Goal: Task Accomplishment & Management: Use online tool/utility

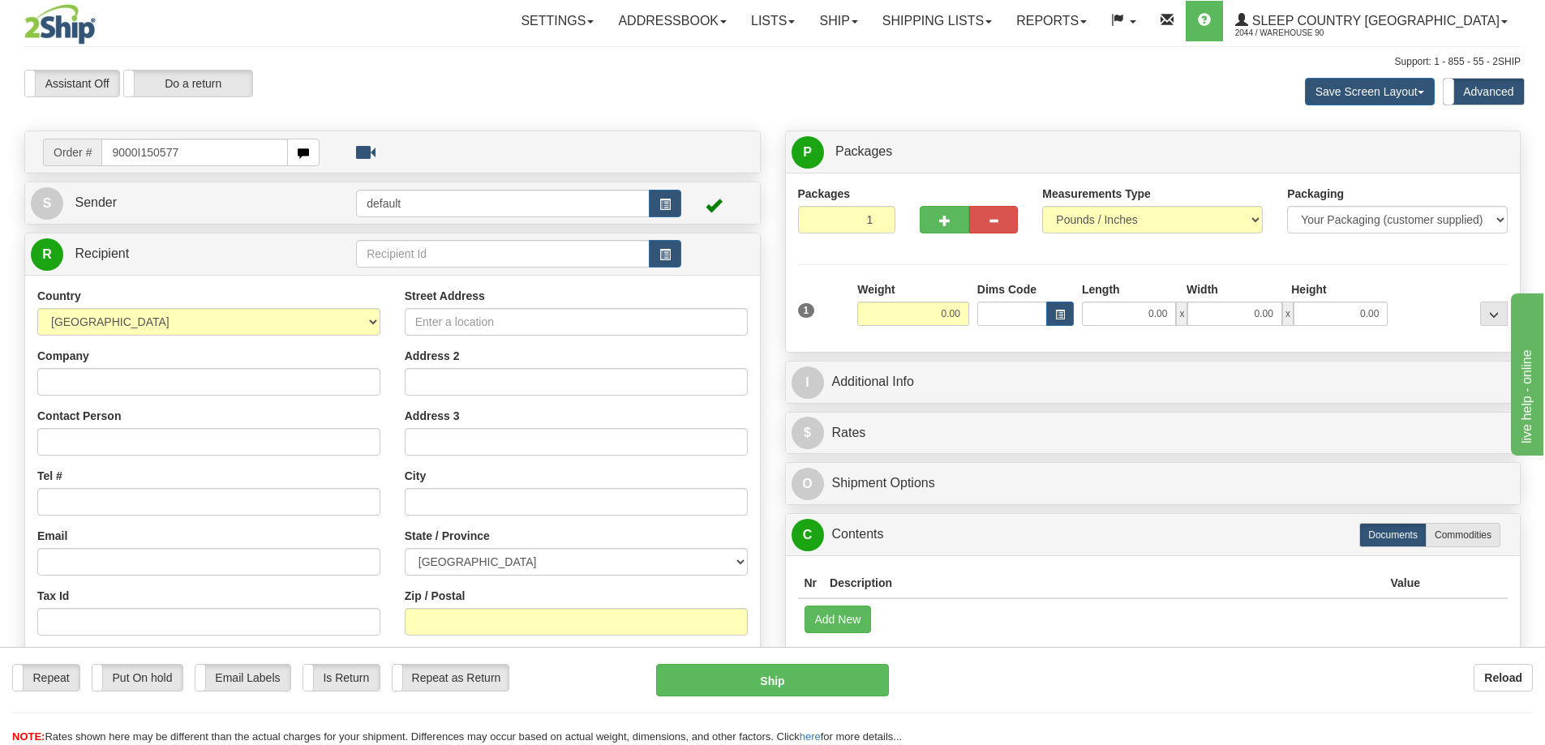
type input "9000I150577"
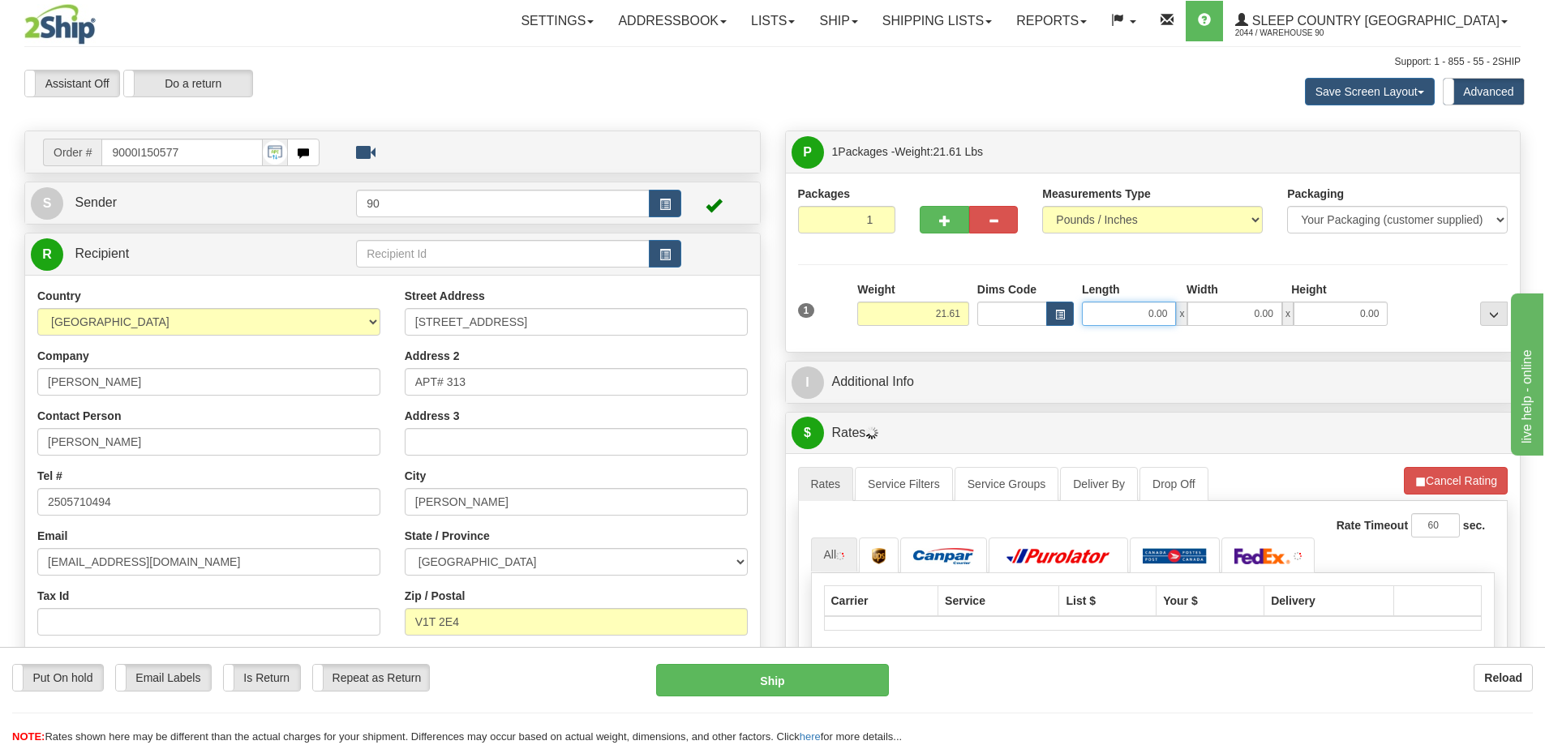
drag, startPoint x: 1133, startPoint y: 315, endPoint x: 1212, endPoint y: 328, distance: 80.5
click at [1212, 328] on div "1 Weight 21.61 Dims Code x x" at bounding box center [1153, 310] width 718 height 58
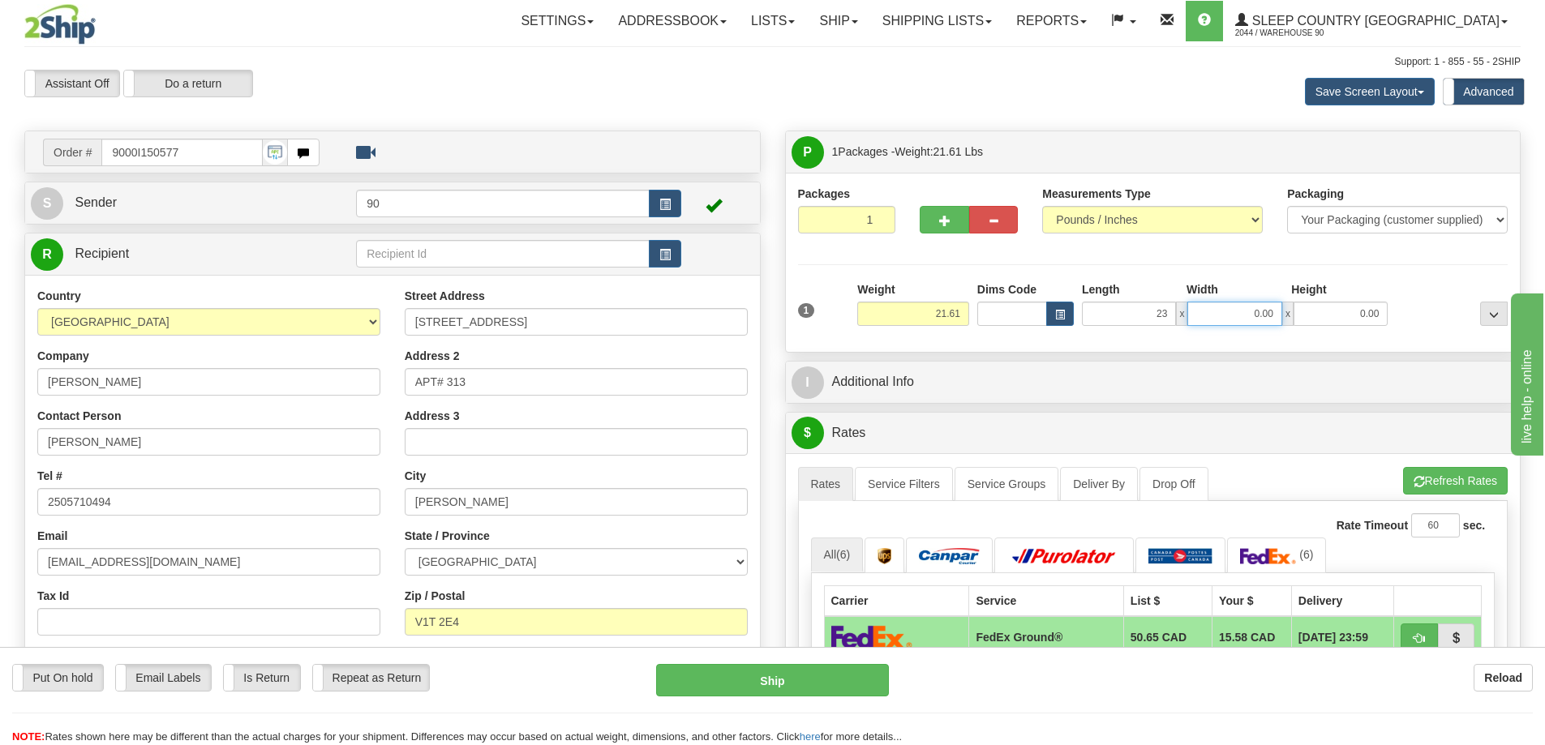
type input "23.00"
drag, startPoint x: 1243, startPoint y: 310, endPoint x: 1355, endPoint y: 324, distance: 112.7
click at [1355, 324] on div "23.00 x 0.00 x 0.00" at bounding box center [1235, 314] width 306 height 24
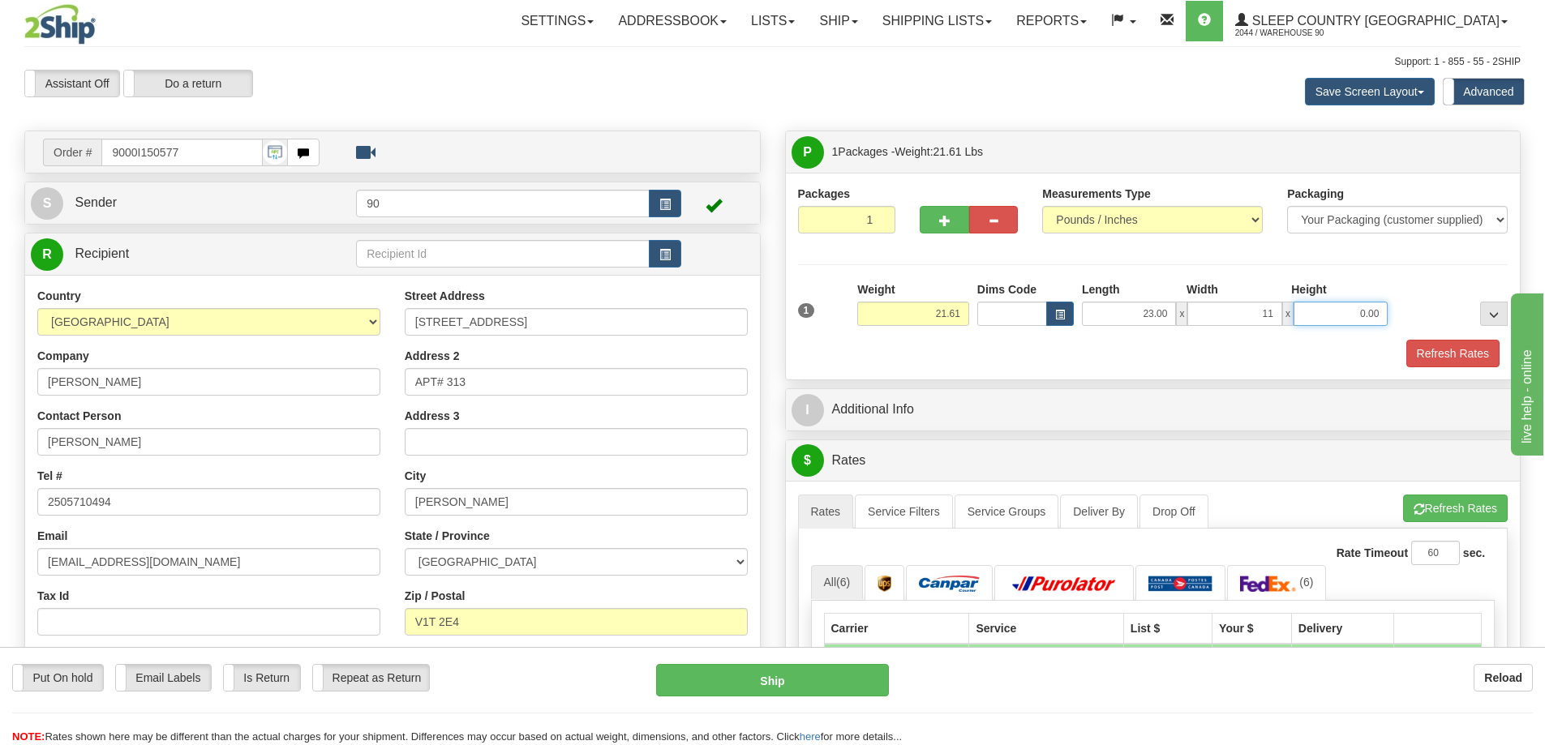
type input "11.00"
drag, startPoint x: 1355, startPoint y: 316, endPoint x: 1434, endPoint y: 319, distance: 79.5
click at [1434, 319] on div "1 Weight 21.61 Dims Code x x" at bounding box center [1153, 310] width 718 height 58
type input "11.00"
click at [1444, 351] on button "Refresh Rates" at bounding box center [1452, 354] width 93 height 28
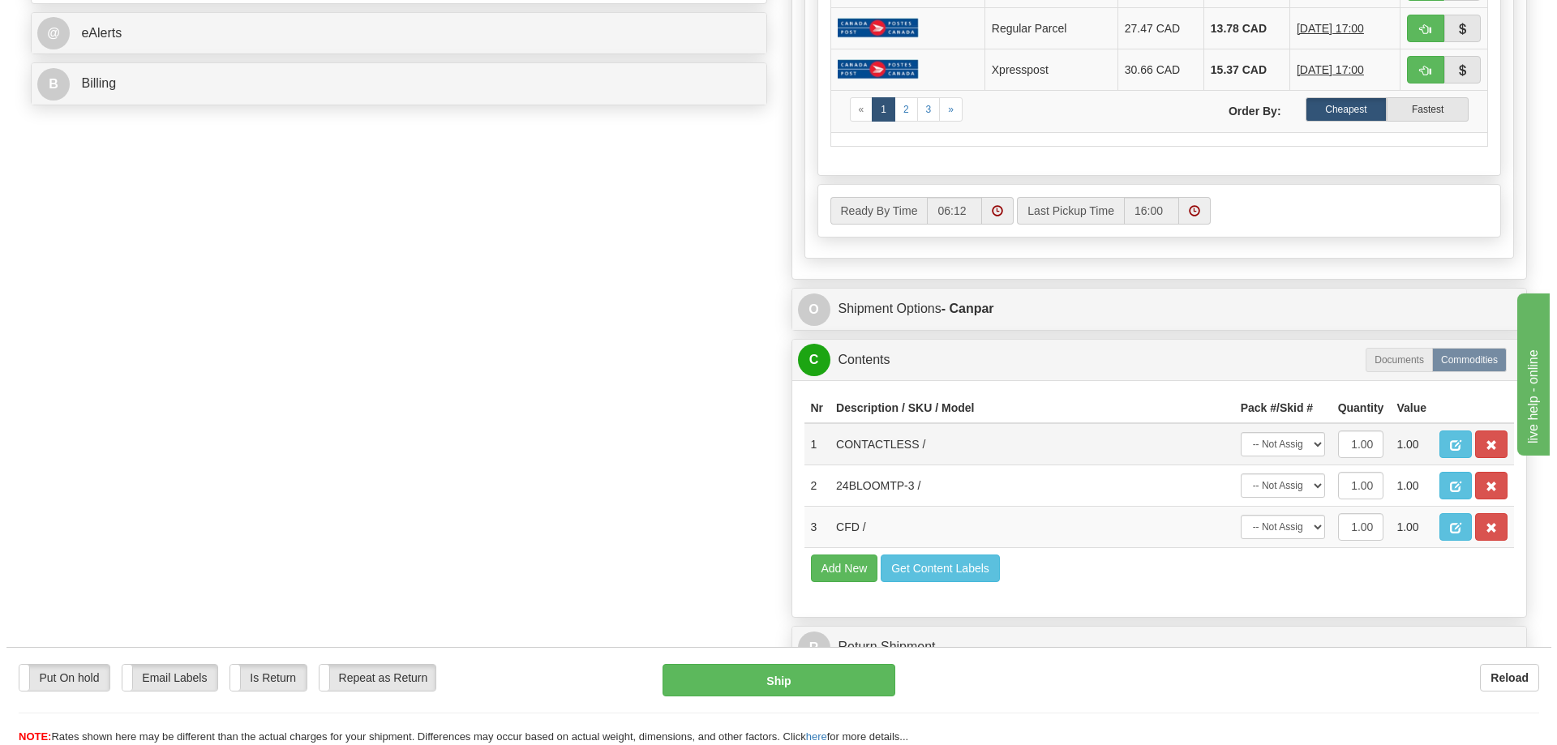
scroll to position [811, 0]
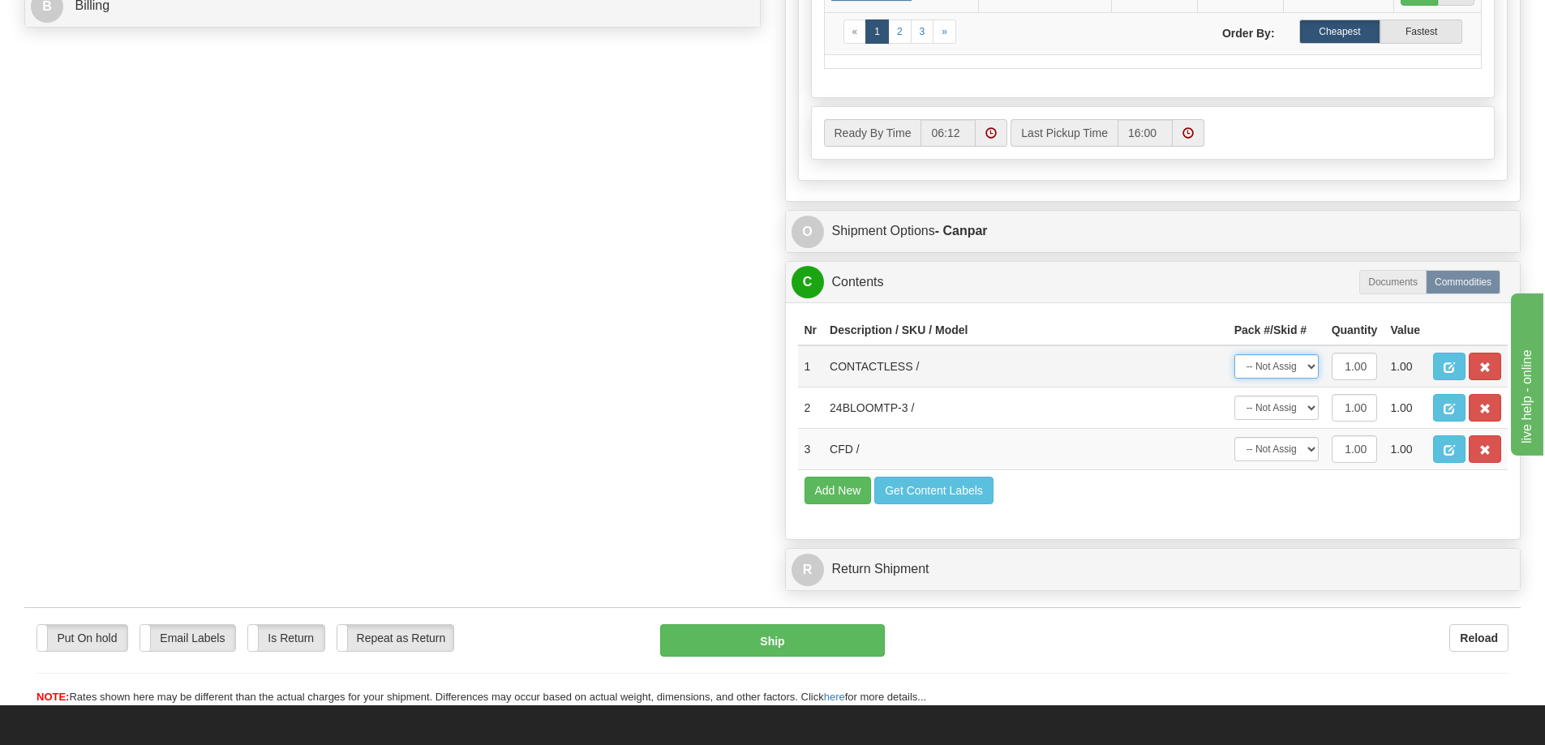
click at [1298, 374] on select "-- Not Assigned -- Package 1" at bounding box center [1276, 366] width 84 height 24
select select "0"
click at [1234, 354] on select "-- Not Assigned -- Package 1" at bounding box center [1276, 366] width 84 height 24
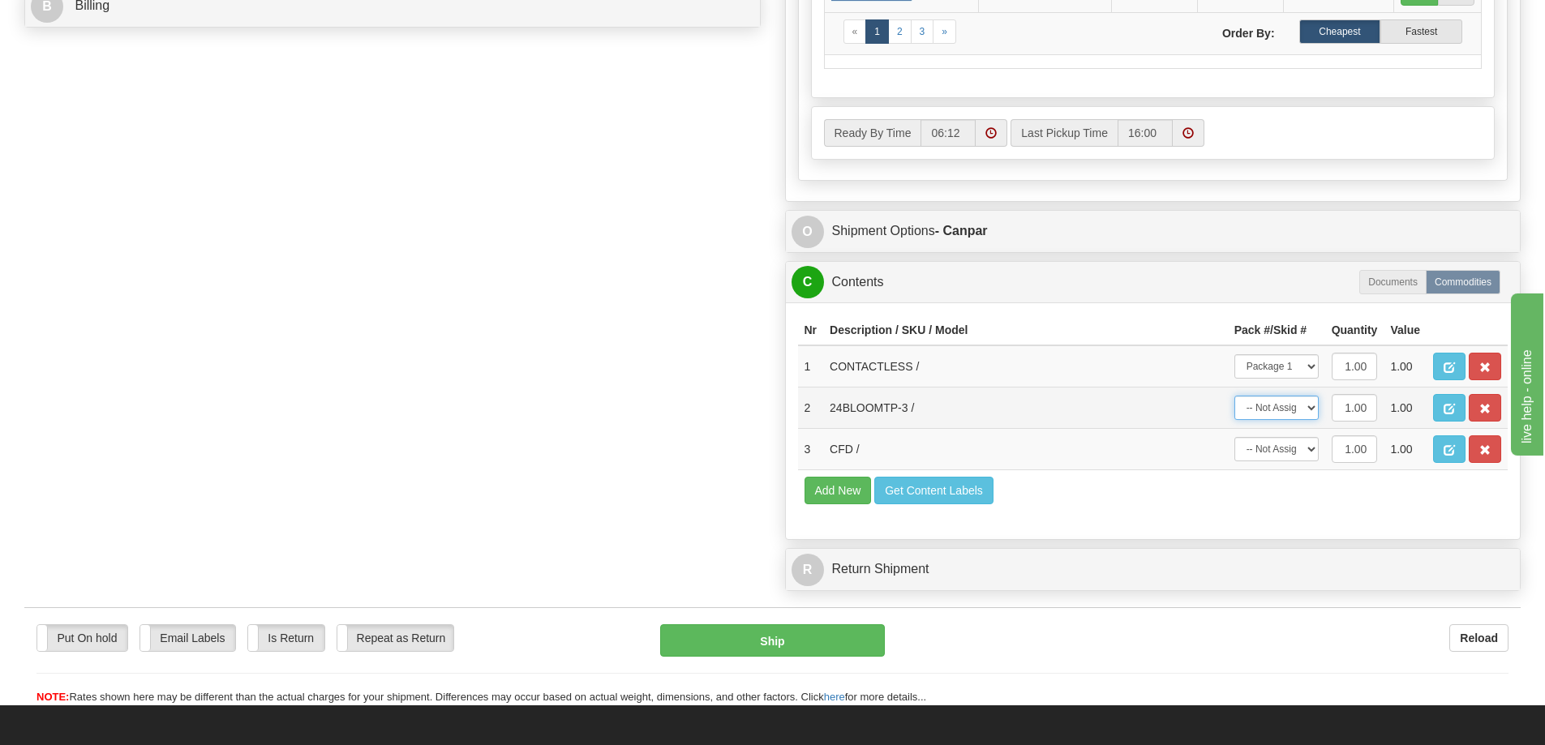
click at [1298, 418] on select "-- Not Assigned -- Package 1" at bounding box center [1276, 408] width 84 height 24
select select "0"
click at [1234, 396] on select "-- Not Assigned -- Package 1" at bounding box center [1276, 408] width 84 height 24
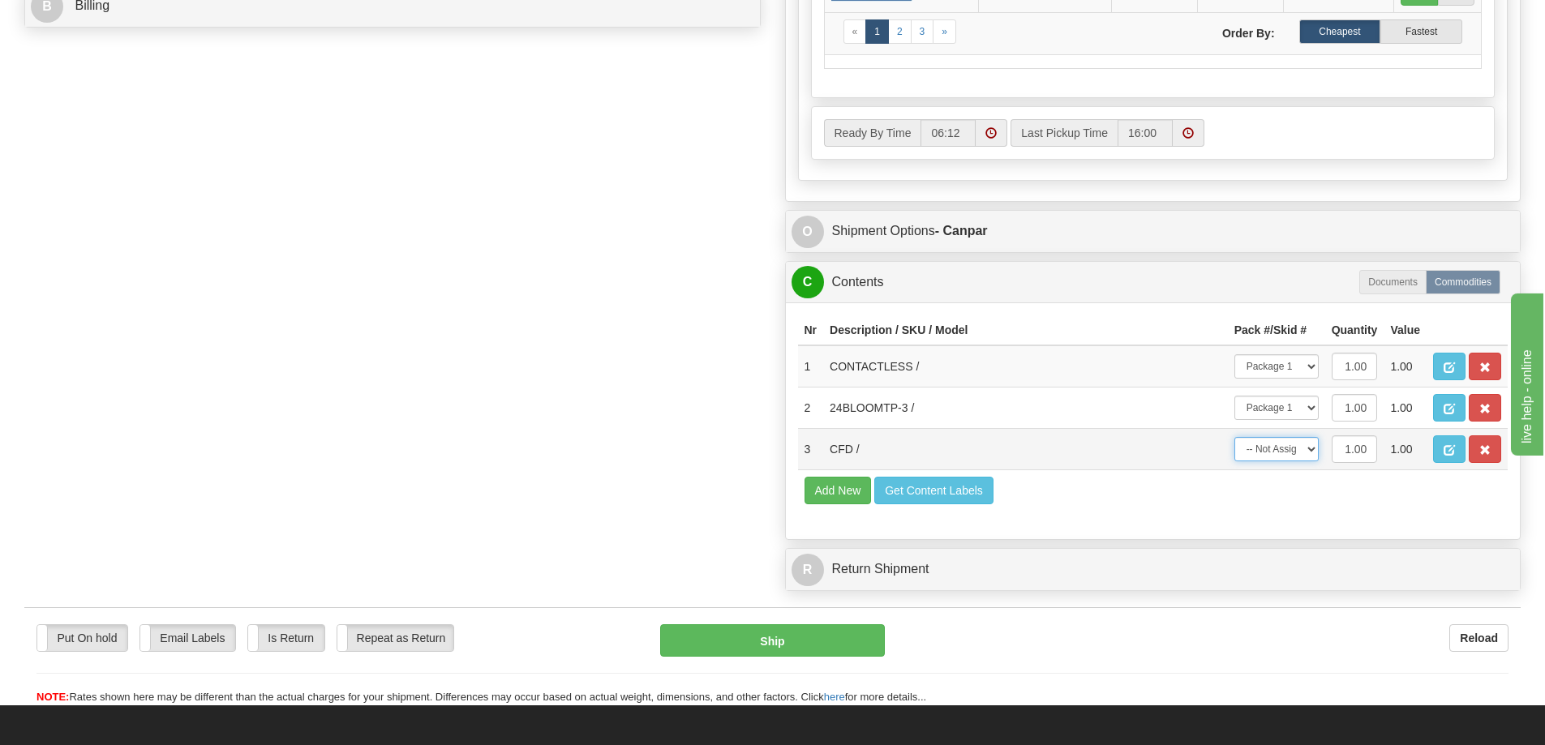
click at [1296, 457] on select "-- Not Assigned -- Package 1" at bounding box center [1276, 449] width 84 height 24
select select "0"
click at [1234, 437] on select "-- Not Assigned -- Package 1" at bounding box center [1276, 449] width 84 height 24
click at [710, 642] on button "Ship" at bounding box center [772, 640] width 225 height 32
type input "1"
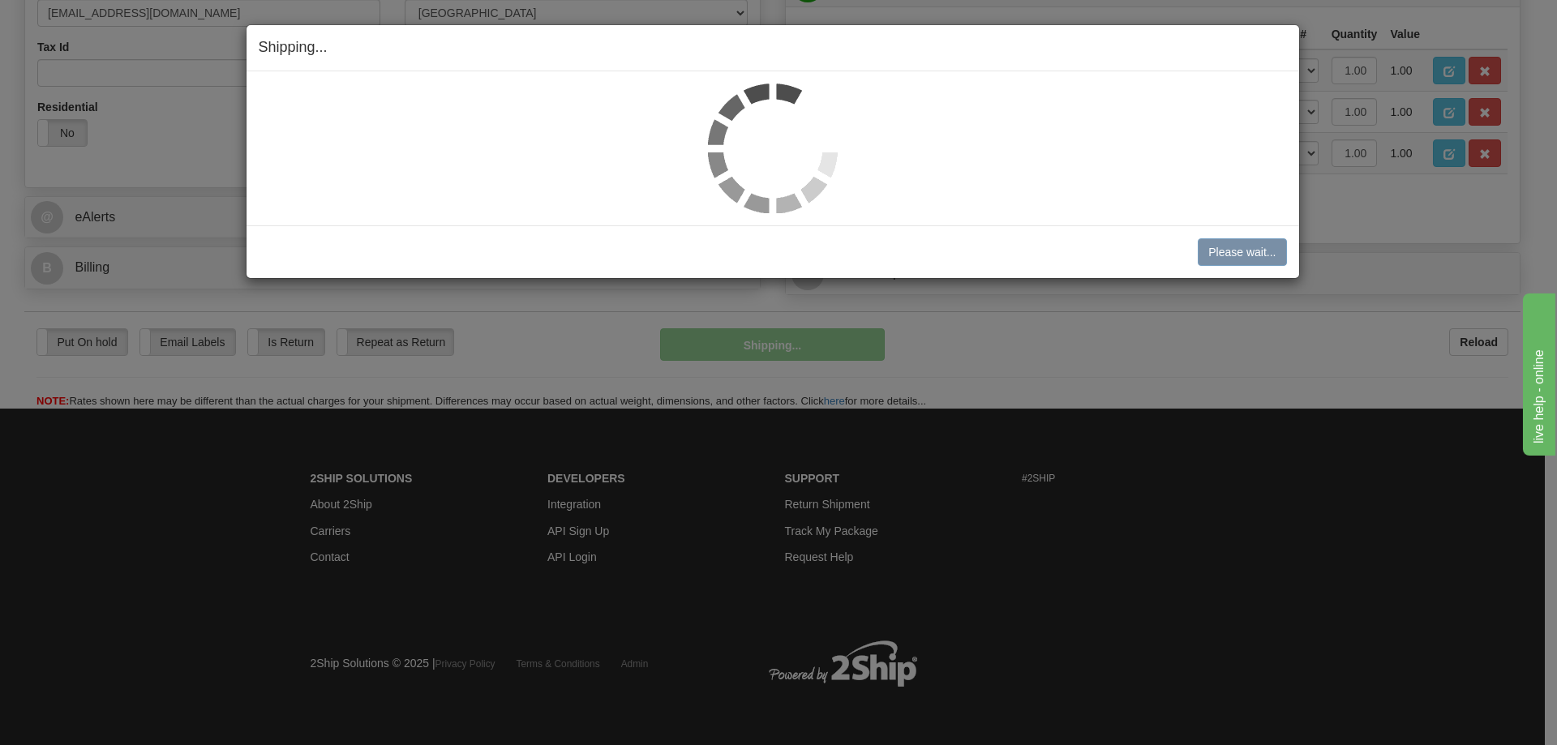
scroll to position [549, 0]
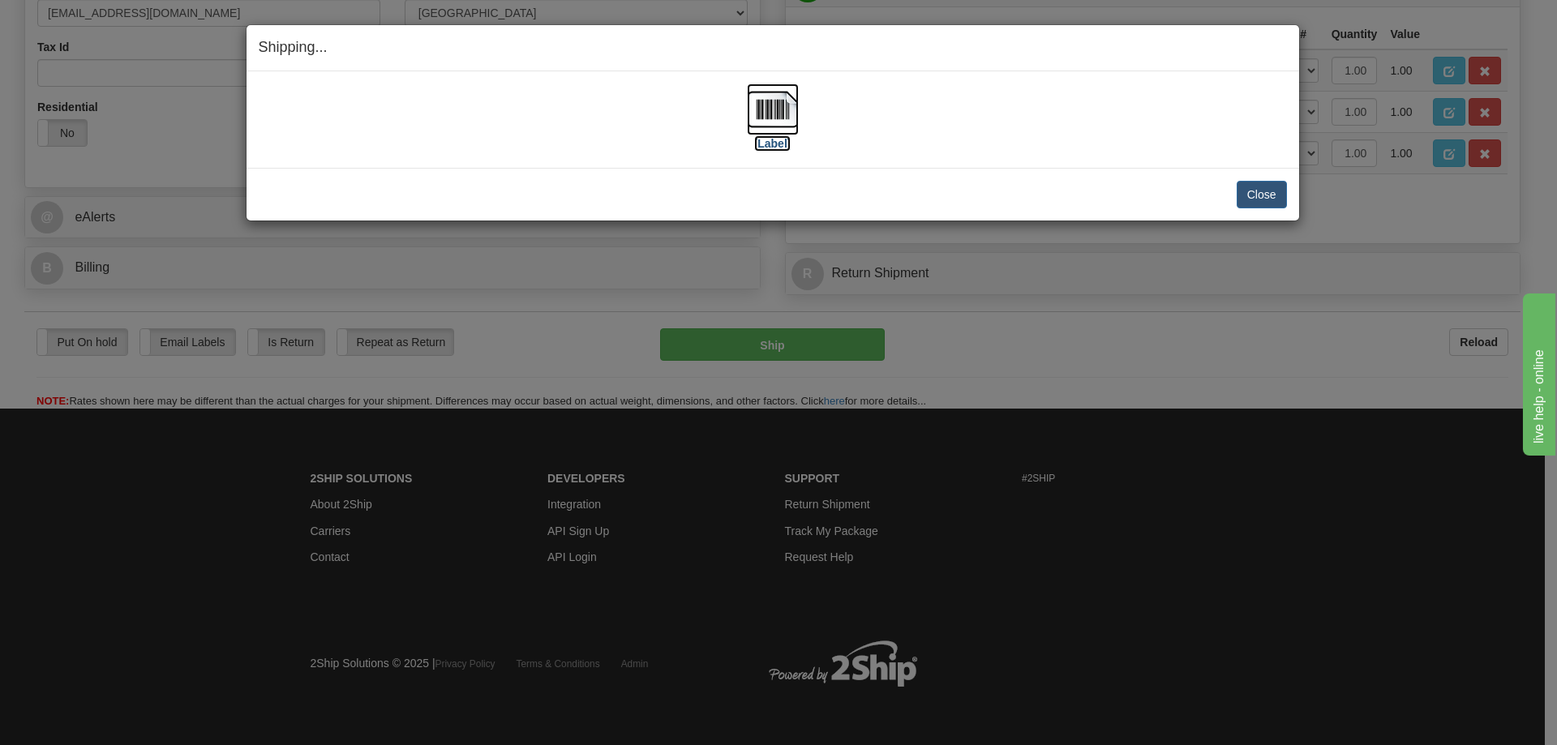
click at [764, 141] on label "[Label]" at bounding box center [772, 143] width 37 height 16
click at [1258, 200] on button "Close" at bounding box center [1262, 195] width 50 height 28
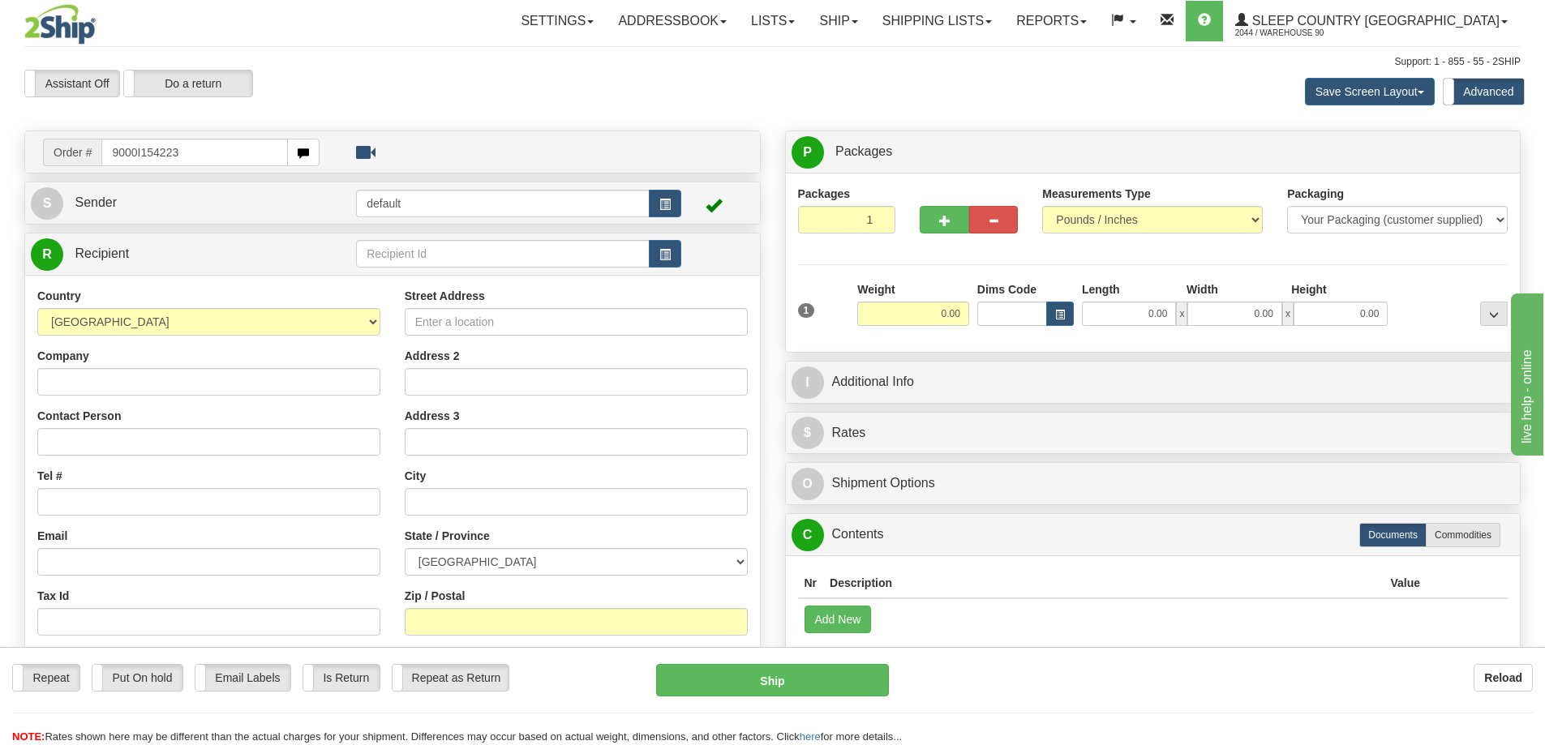
type input "9000I154223"
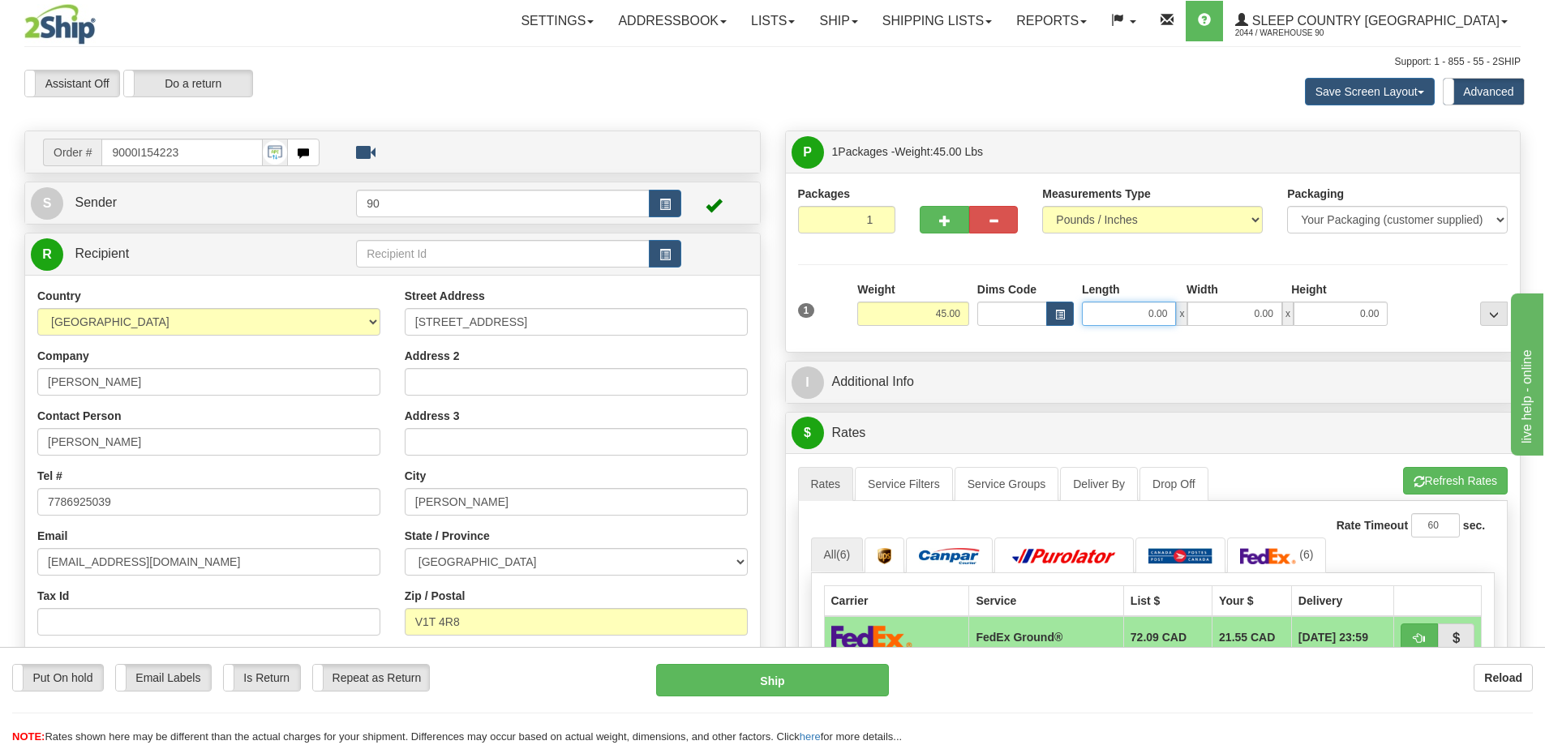
drag, startPoint x: 1126, startPoint y: 319, endPoint x: 1192, endPoint y: 320, distance: 65.7
click at [1192, 320] on div "0.00 x 0.00 x 0.00" at bounding box center [1235, 314] width 306 height 24
type input "41.00"
click at [1262, 317] on input "0.00" at bounding box center [1234, 314] width 94 height 24
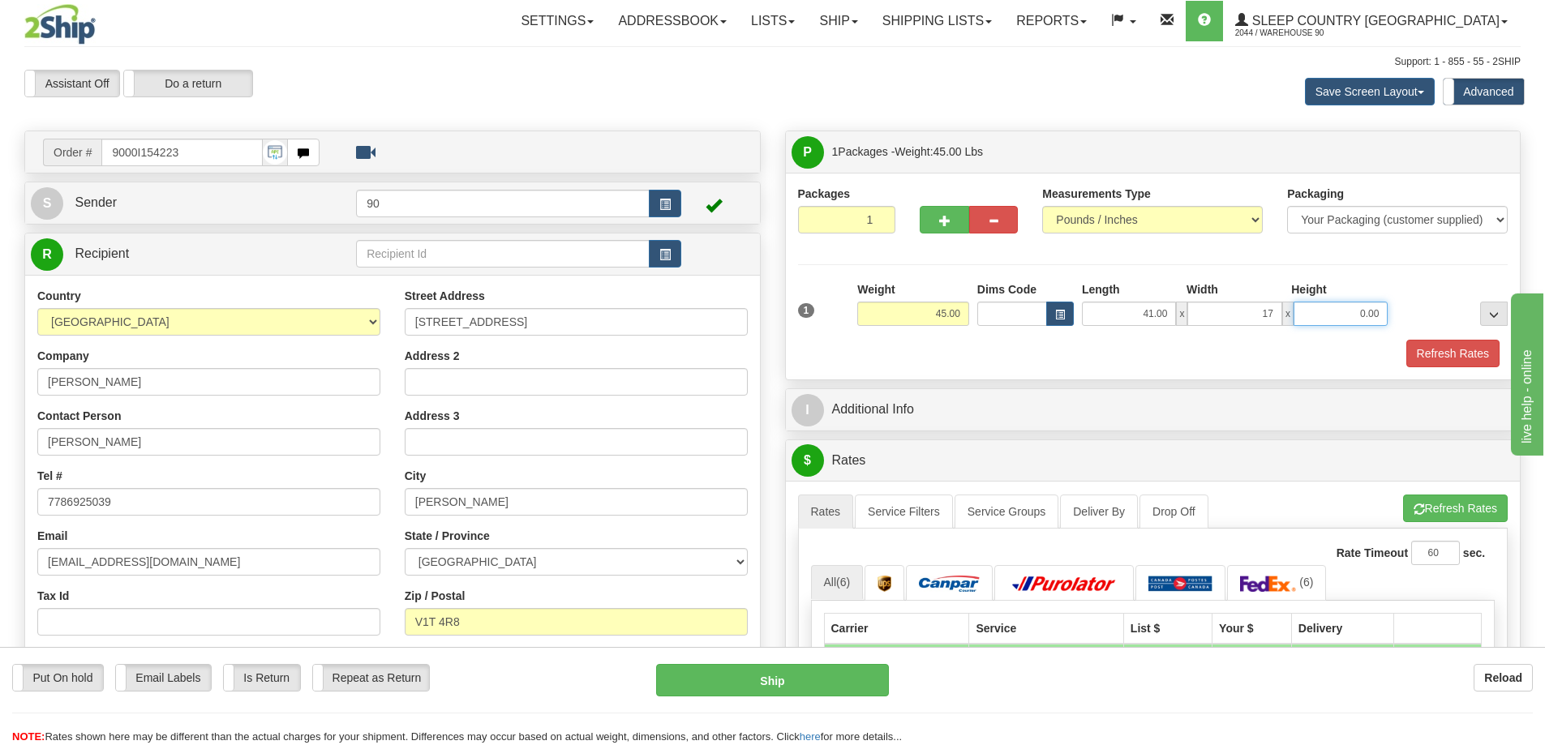
type input "17.00"
click at [1373, 319] on input "0.00" at bounding box center [1340, 314] width 94 height 24
type input "17.00"
click at [1453, 351] on button "Refresh Rates" at bounding box center [1452, 354] width 93 height 28
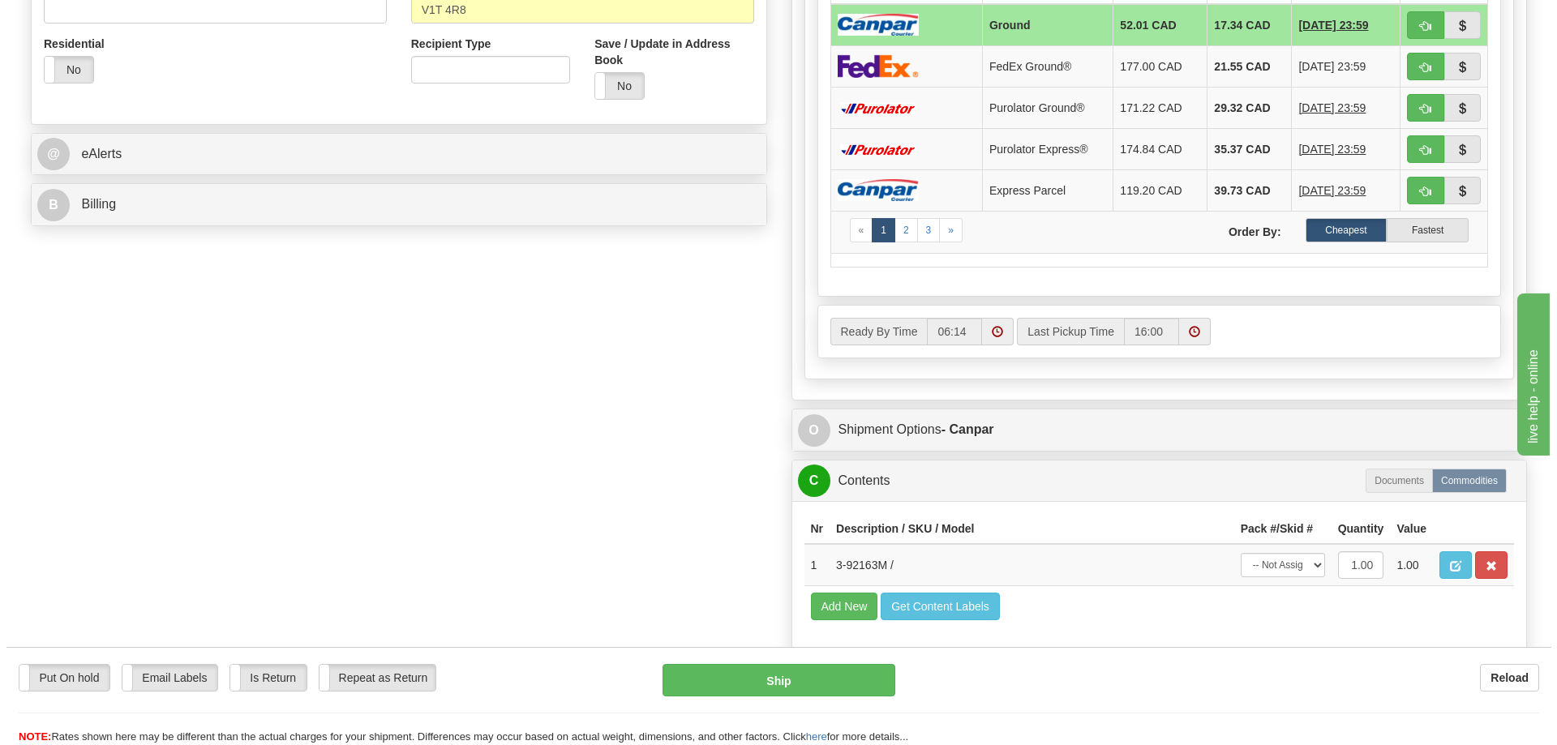
scroll to position [811, 0]
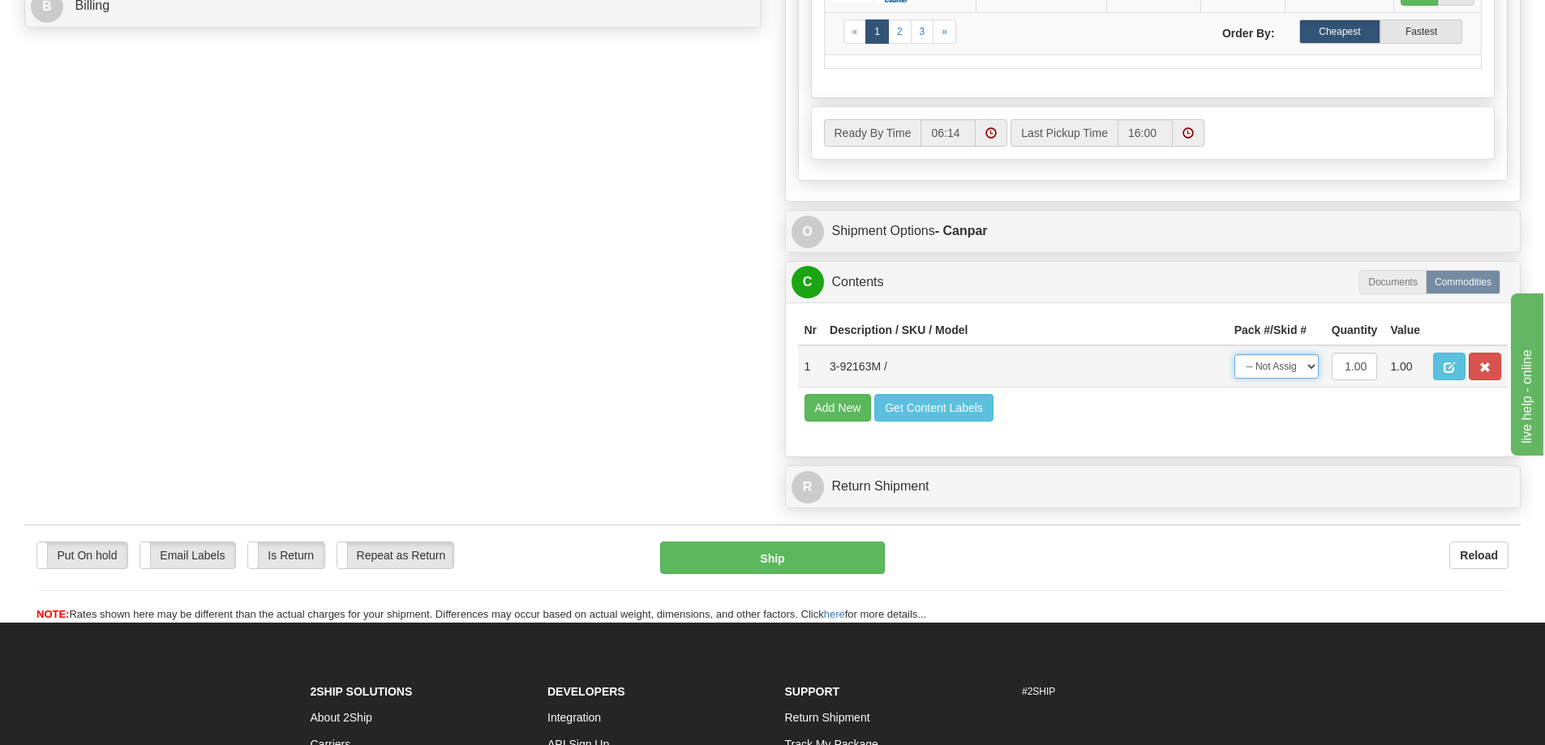
click at [1288, 371] on select "-- Not Assigned -- Package 1" at bounding box center [1276, 366] width 84 height 24
select select "0"
click at [1234, 354] on select "-- Not Assigned -- Package 1" at bounding box center [1276, 366] width 84 height 24
click at [781, 564] on button "Ship" at bounding box center [772, 558] width 225 height 32
type input "1"
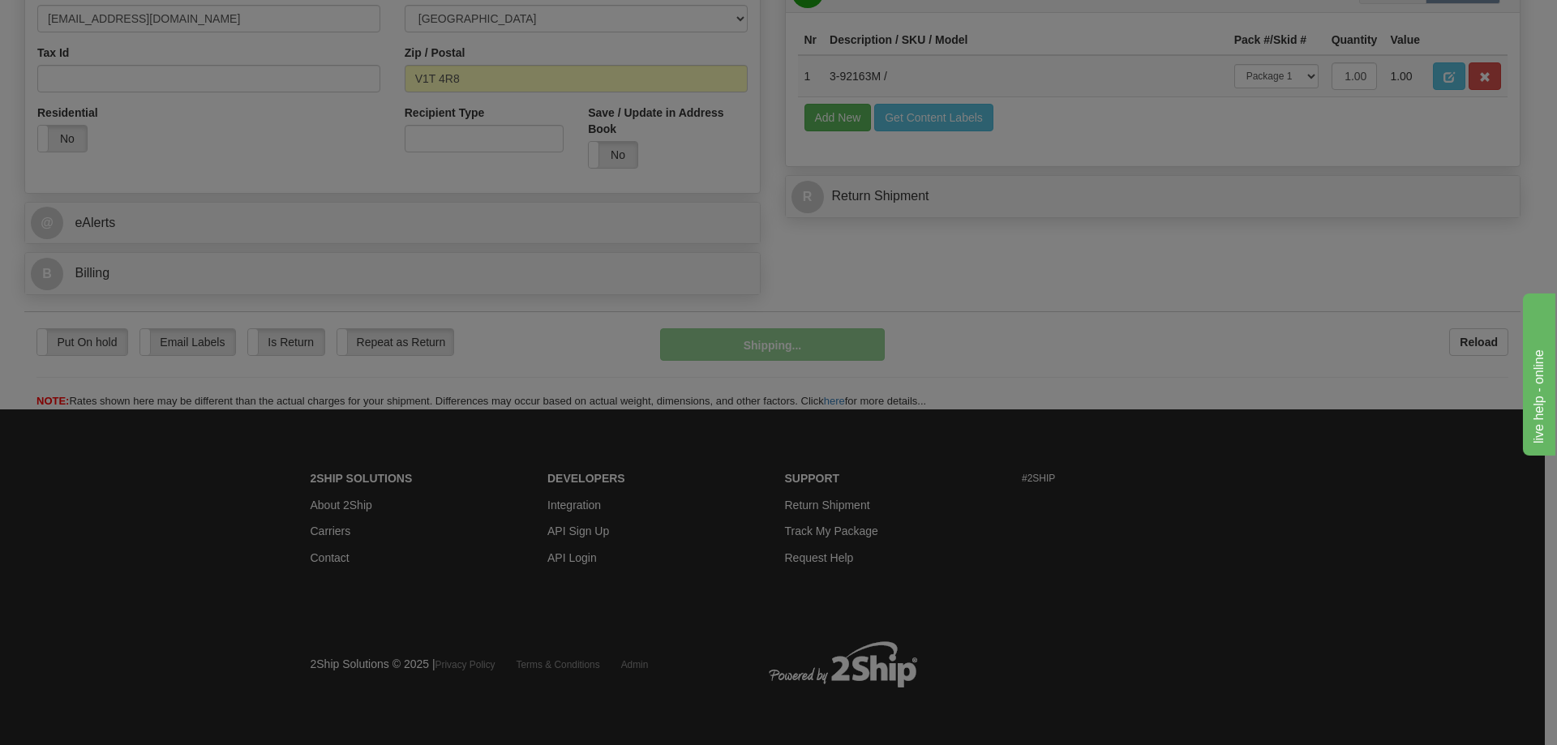
scroll to position [544, 0]
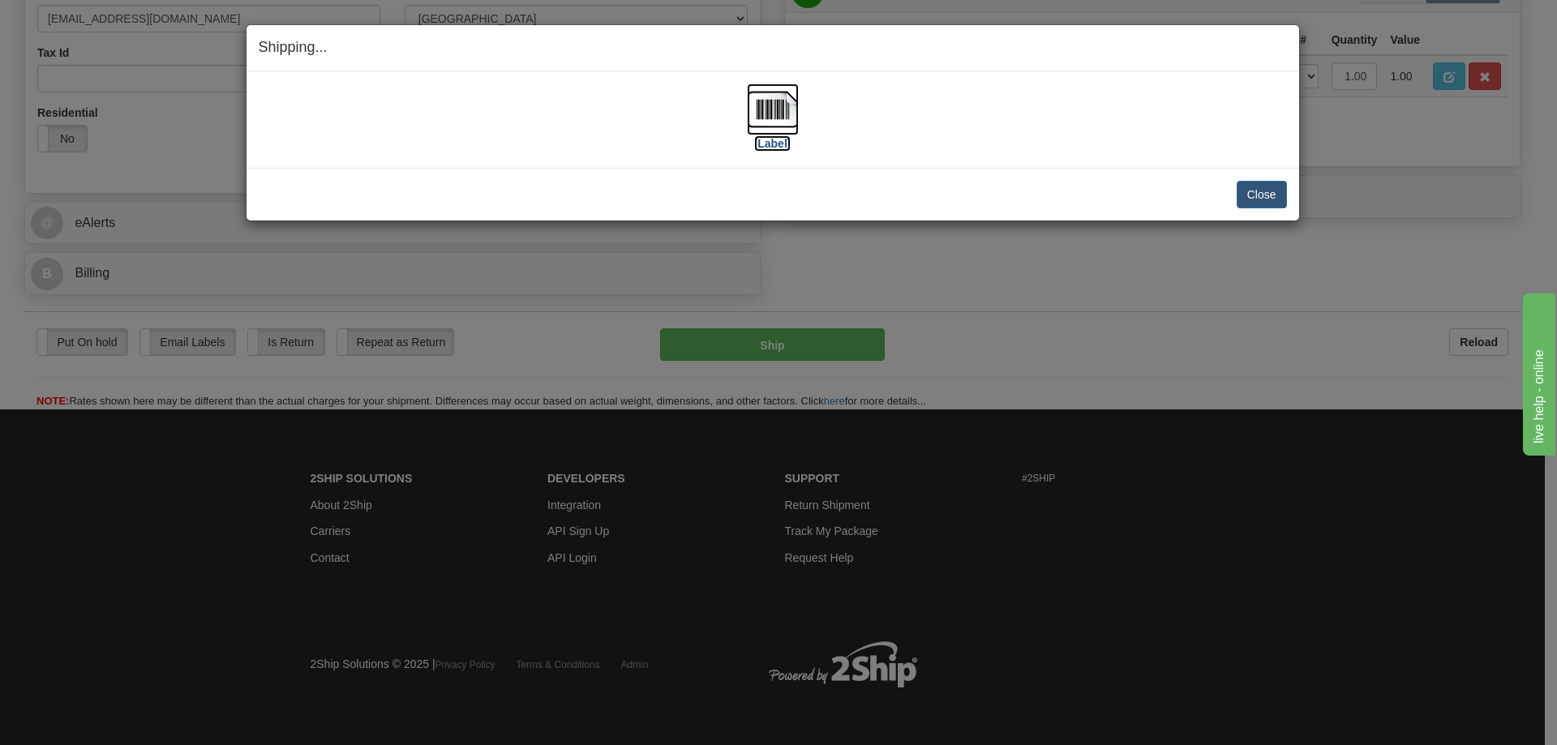
click at [765, 146] on label "[Label]" at bounding box center [772, 143] width 37 height 16
click at [1266, 199] on button "Close" at bounding box center [1262, 195] width 50 height 28
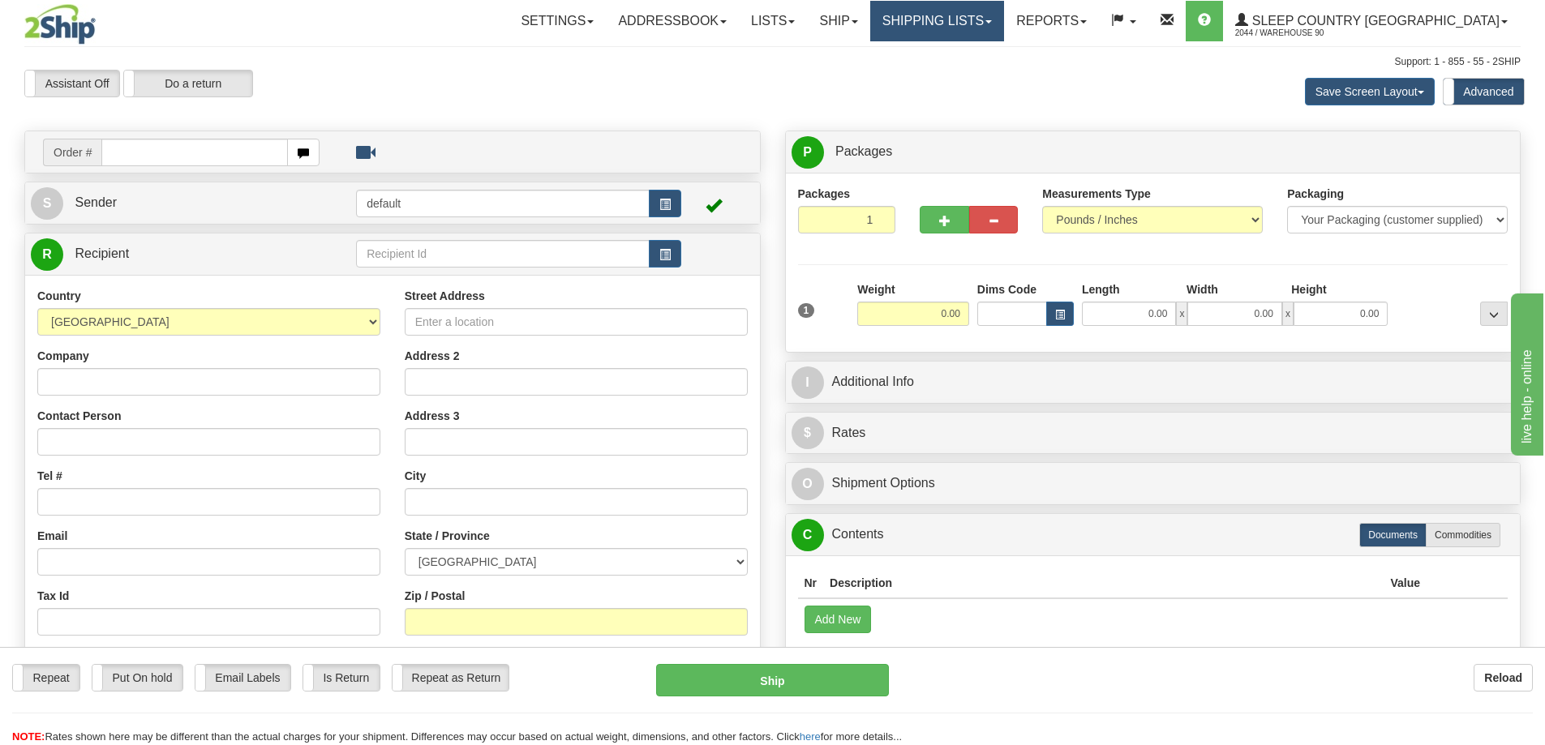
click at [1000, 18] on link "Shipping lists" at bounding box center [937, 21] width 134 height 41
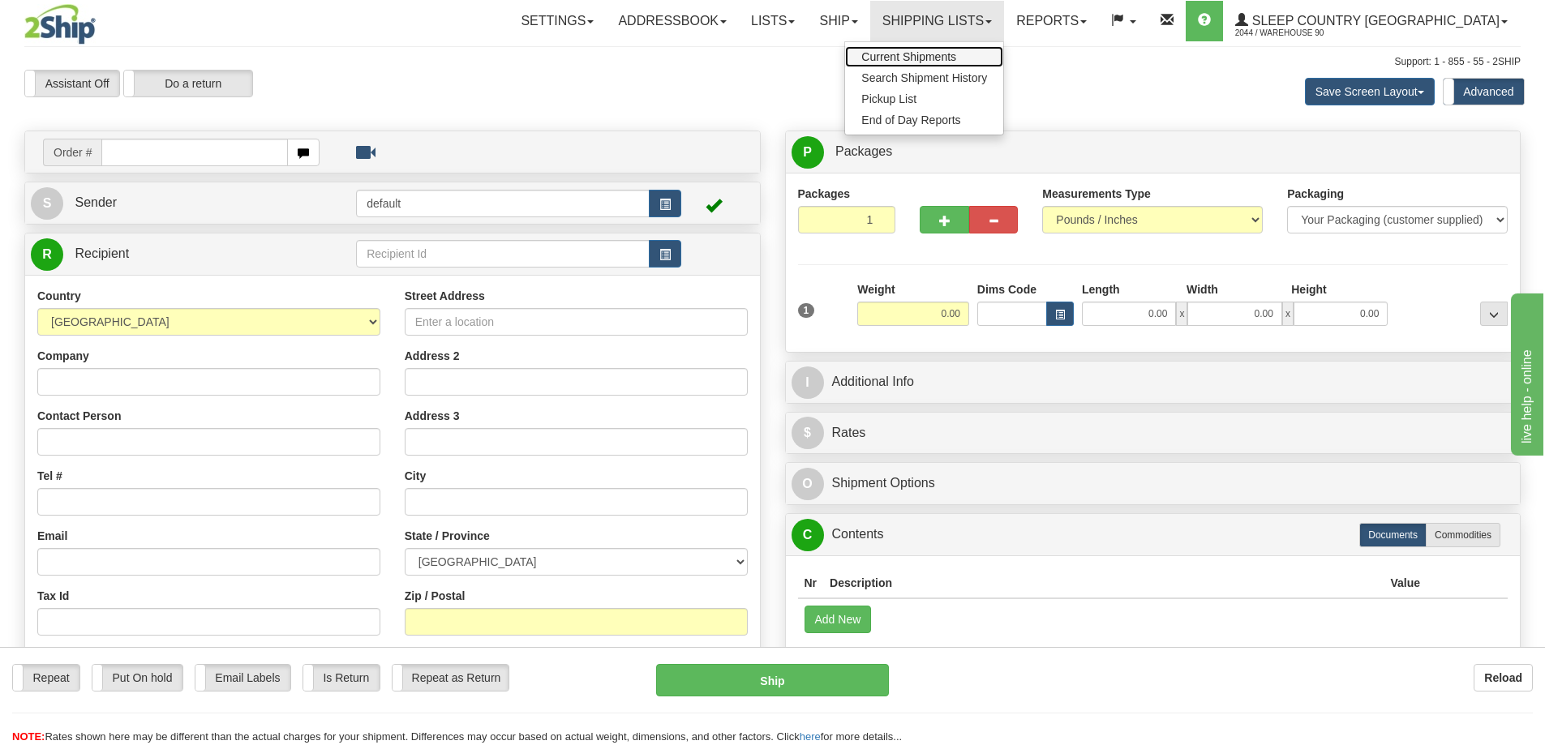
click at [956, 56] on span "Current Shipments" at bounding box center [908, 56] width 95 height 13
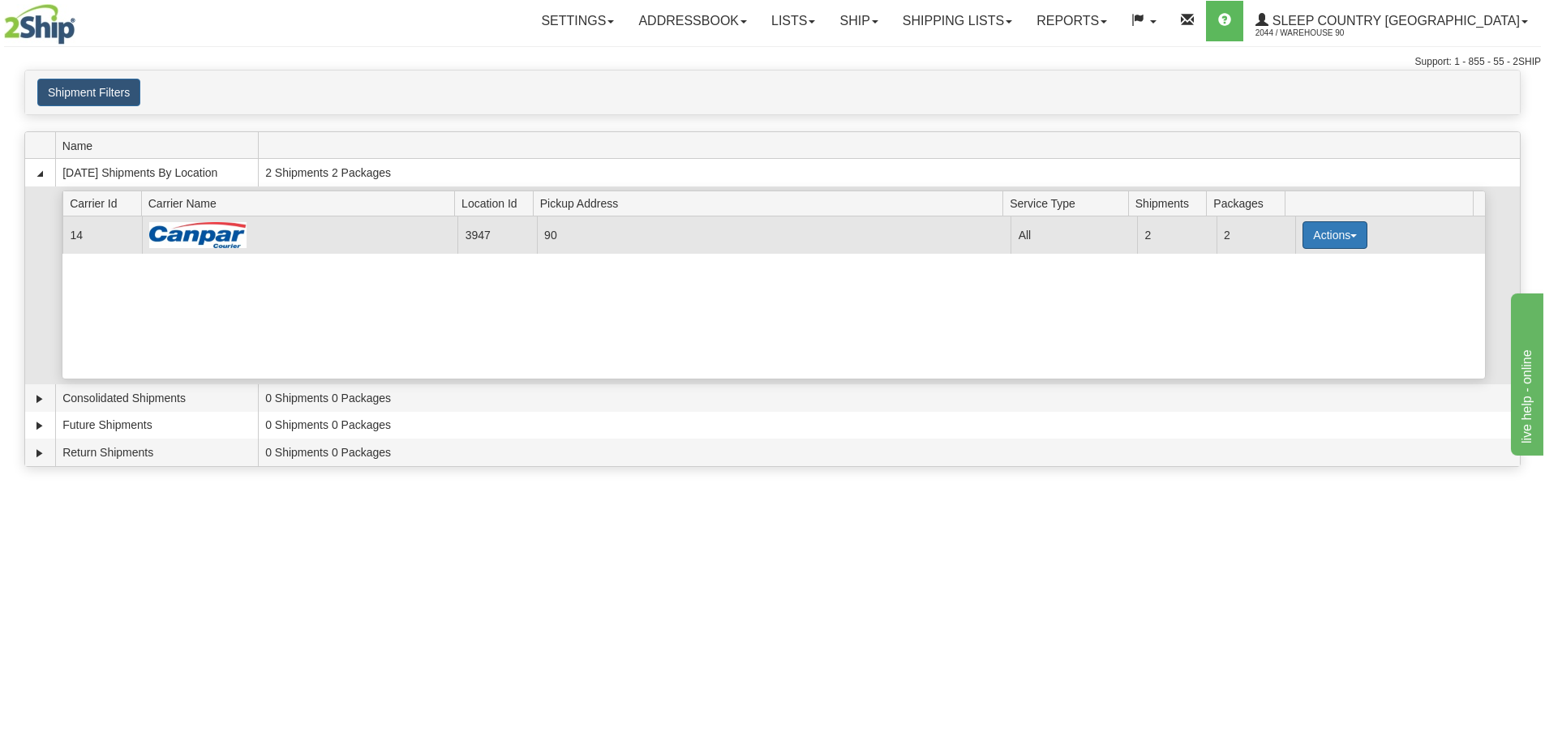
click at [1326, 247] on button "Actions" at bounding box center [1334, 235] width 65 height 28
click at [1299, 289] on link "Close" at bounding box center [1302, 287] width 130 height 21
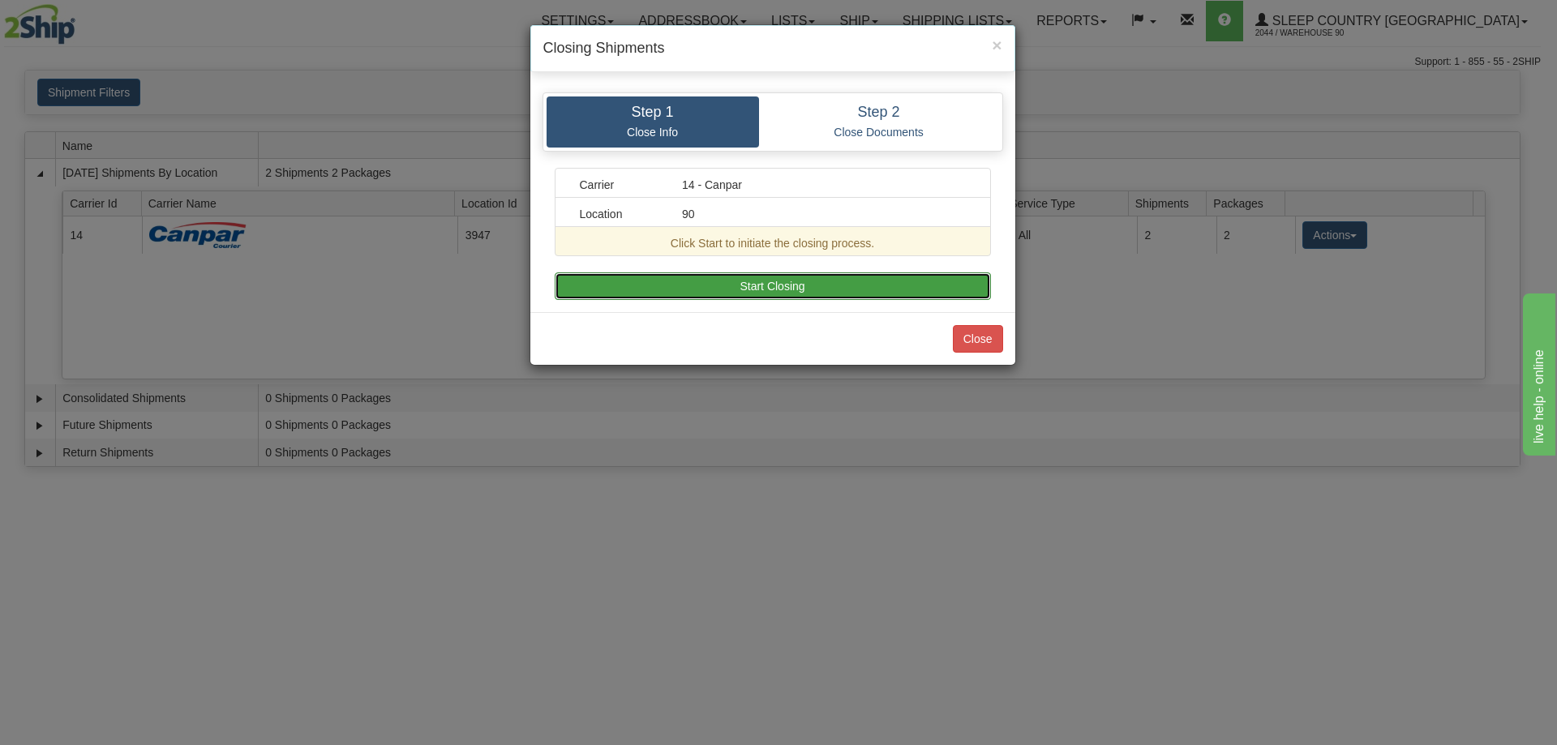
click at [830, 295] on button "Start Closing" at bounding box center [773, 286] width 436 height 28
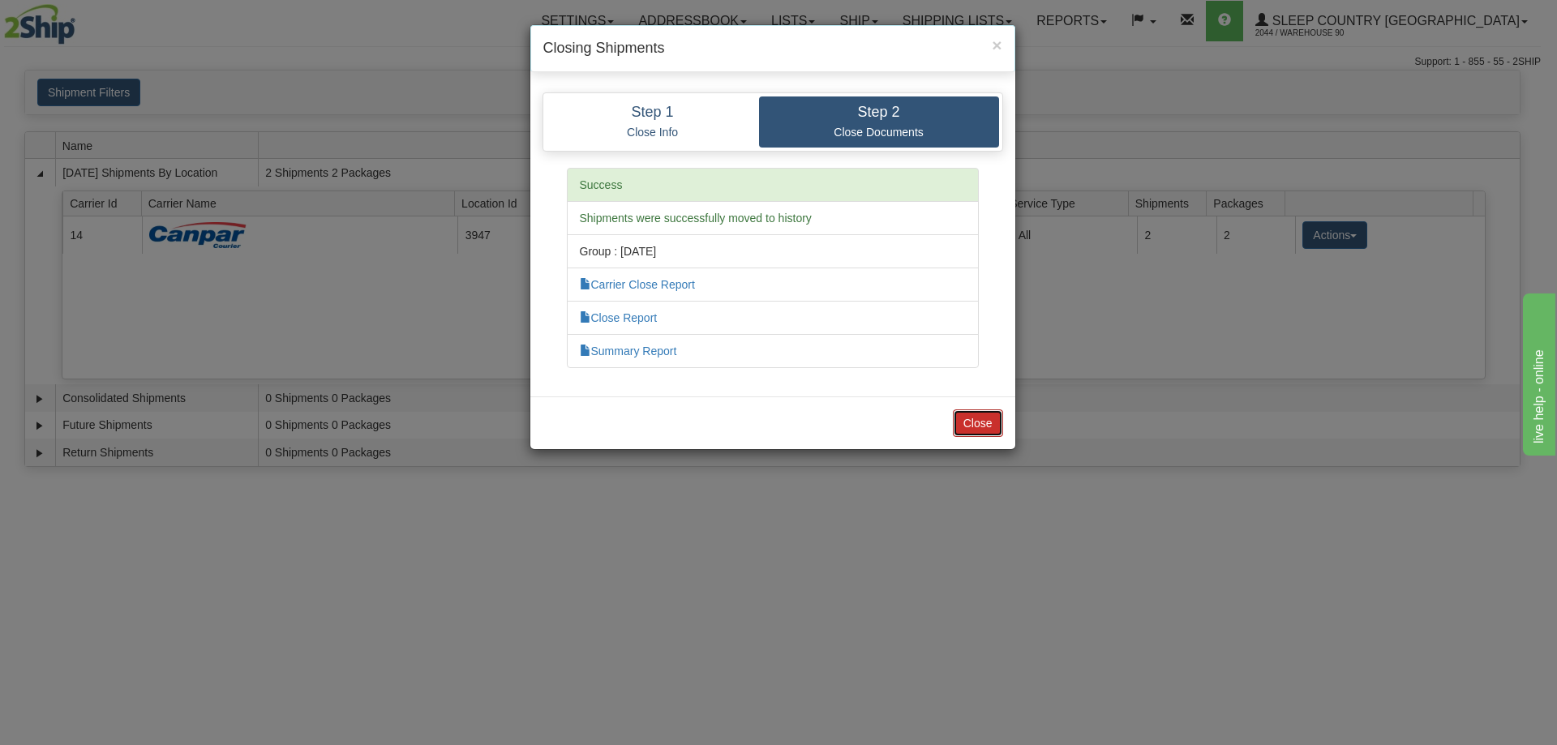
click at [966, 424] on button "Close" at bounding box center [978, 424] width 50 height 28
